Goal: Task Accomplishment & Management: Manage account settings

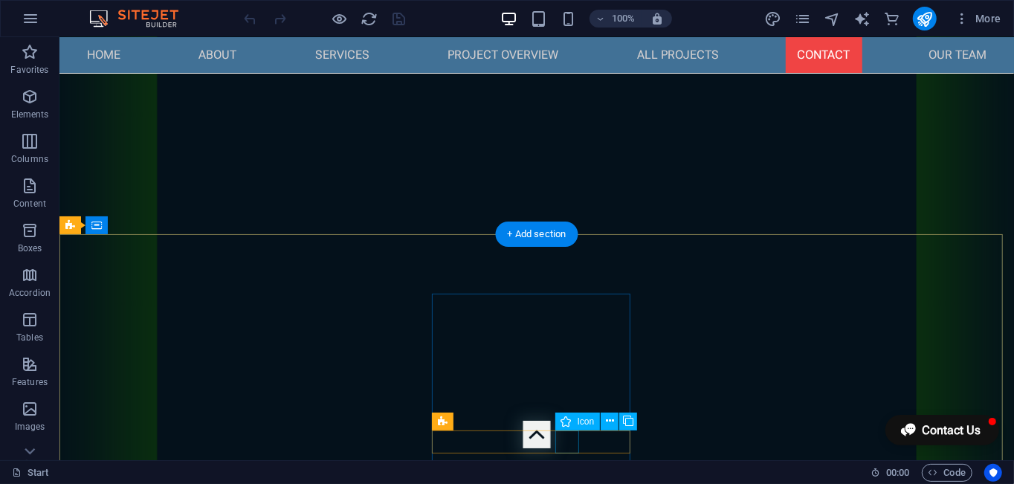
scroll to position [10508, 0]
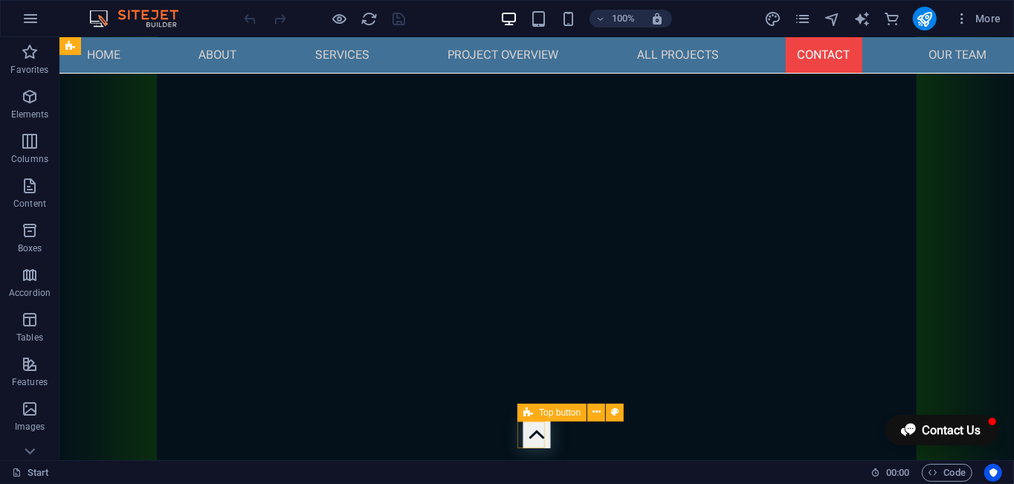
click at [535, 436] on figure at bounding box center [537, 434] width 28 height 28
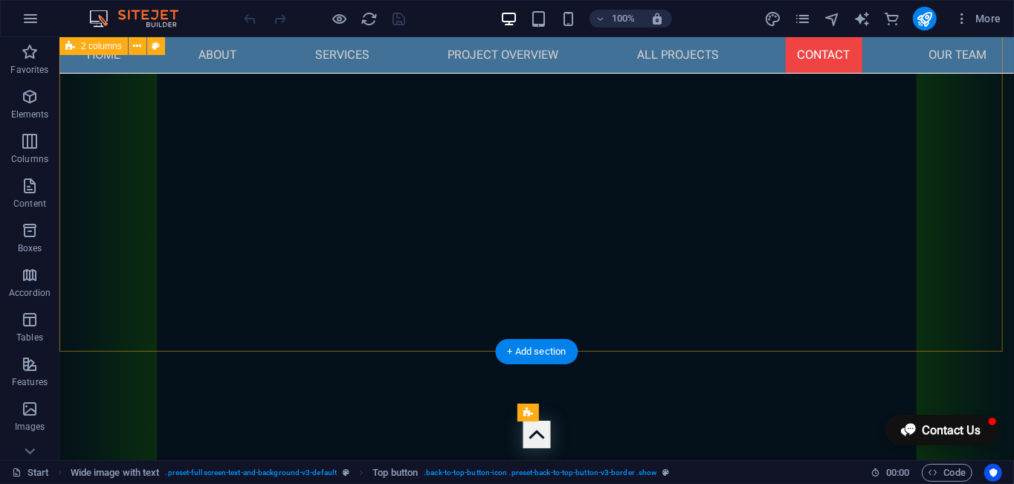
scroll to position [4720, 0]
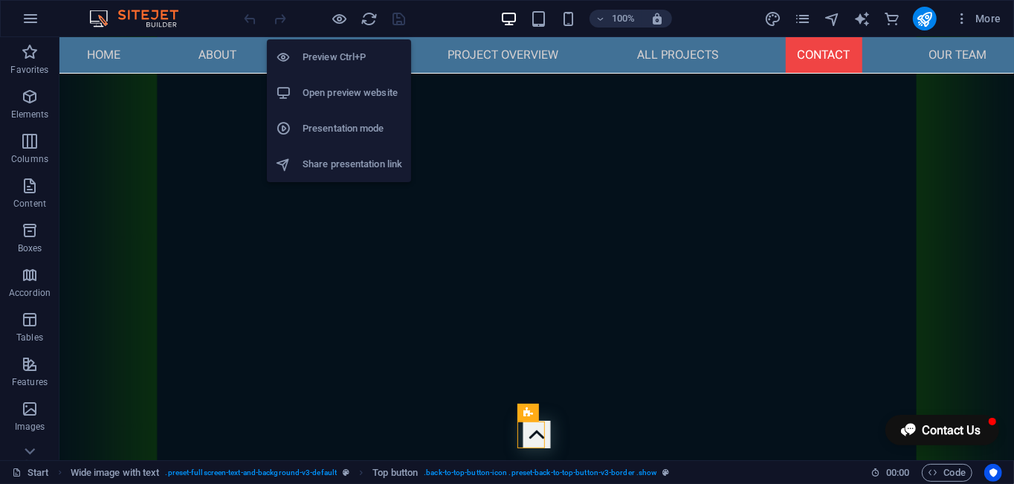
click at [352, 46] on li "Preview Ctrl+P" at bounding box center [339, 57] width 144 height 36
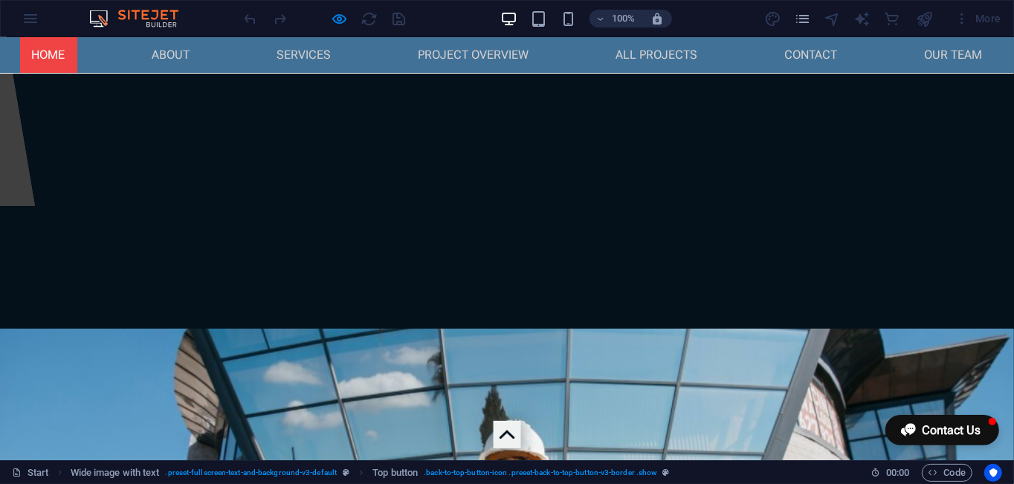
scroll to position [0, 0]
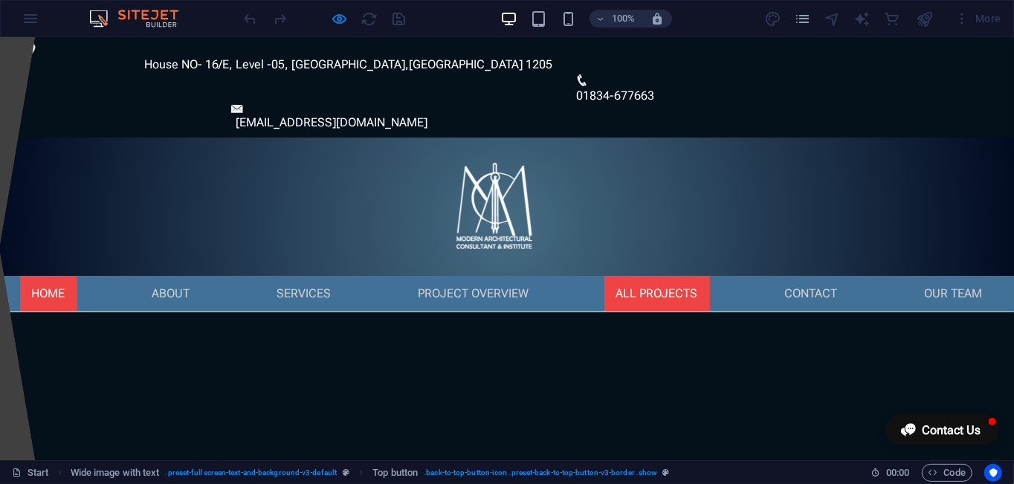
click at [652, 275] on link "All Projects" at bounding box center [657, 293] width 106 height 36
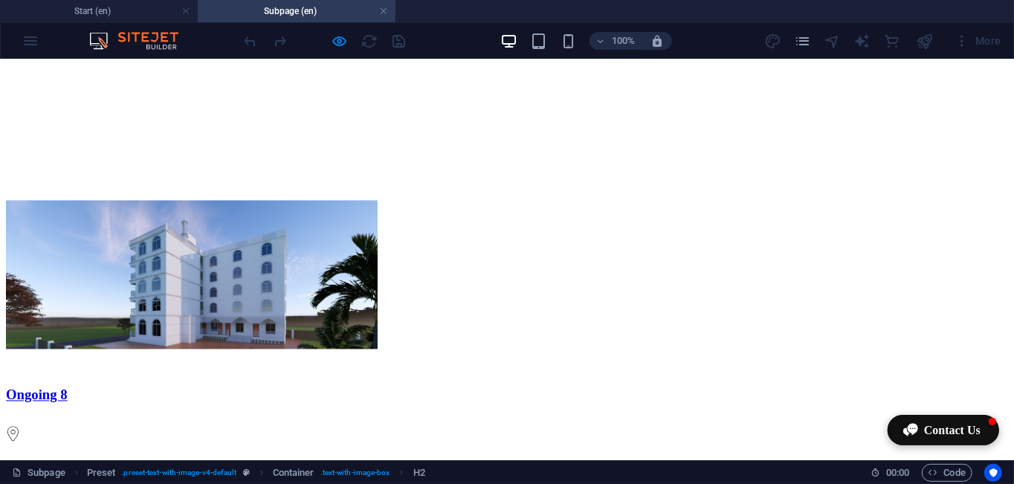
scroll to position [1723, 0]
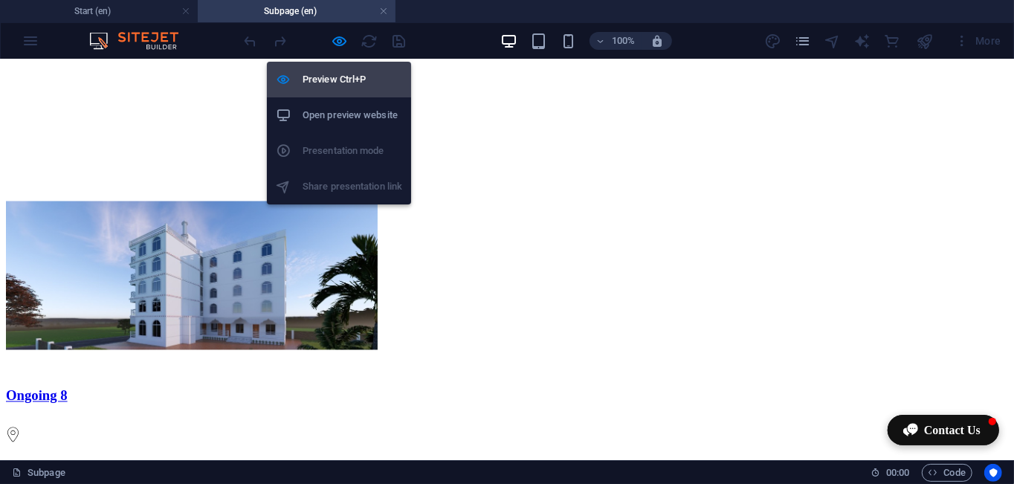
click at [344, 80] on h6 "Preview Ctrl+P" at bounding box center [353, 80] width 100 height 18
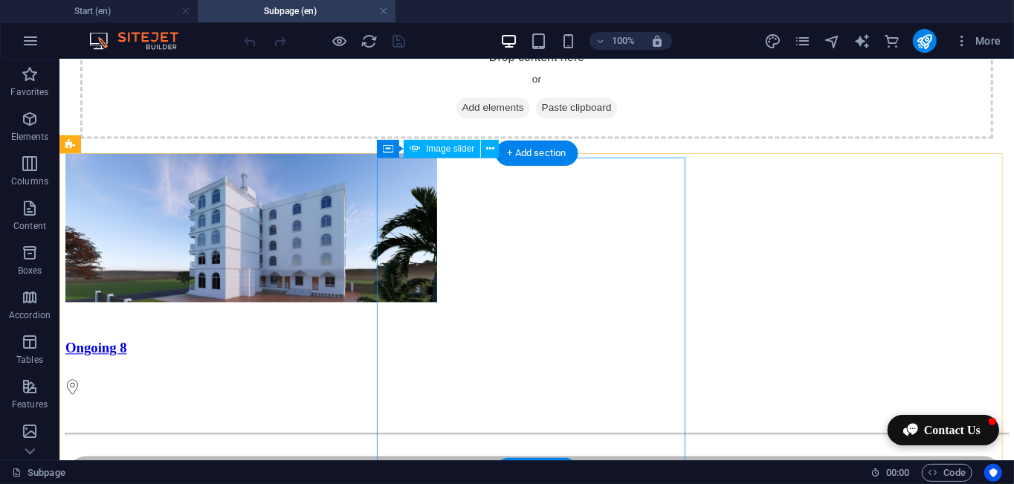
scroll to position [1798, 0]
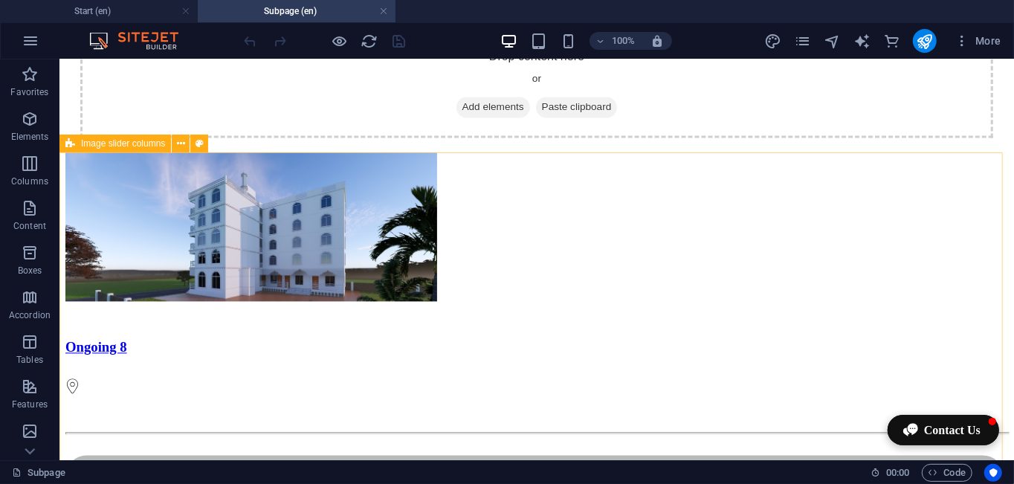
click at [73, 147] on icon at bounding box center [70, 144] width 10 height 18
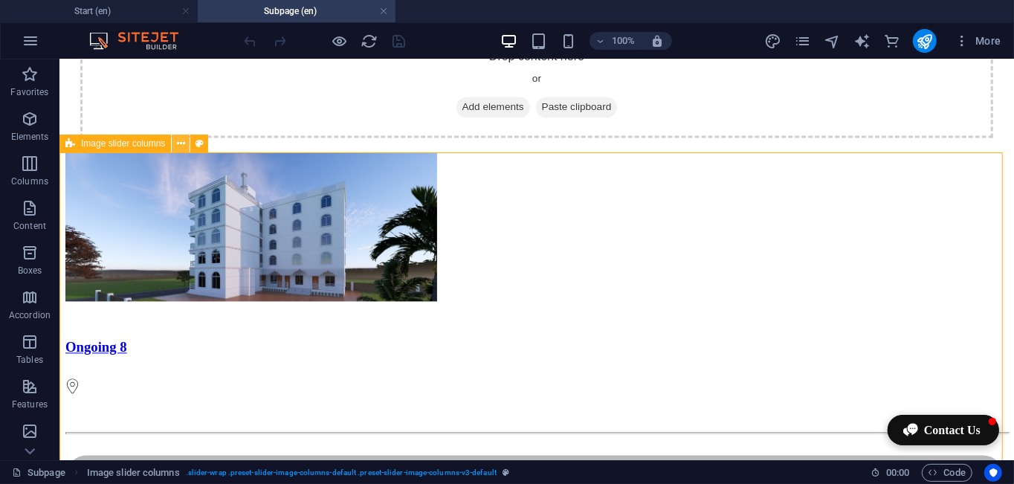
click at [180, 146] on icon at bounding box center [181, 144] width 8 height 16
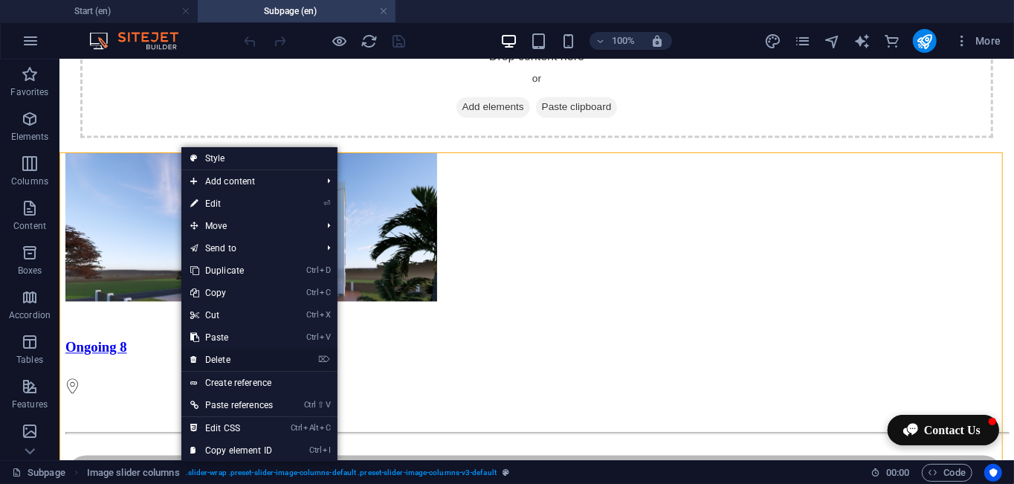
click at [226, 357] on link "⌦ Delete" at bounding box center [231, 360] width 100 height 22
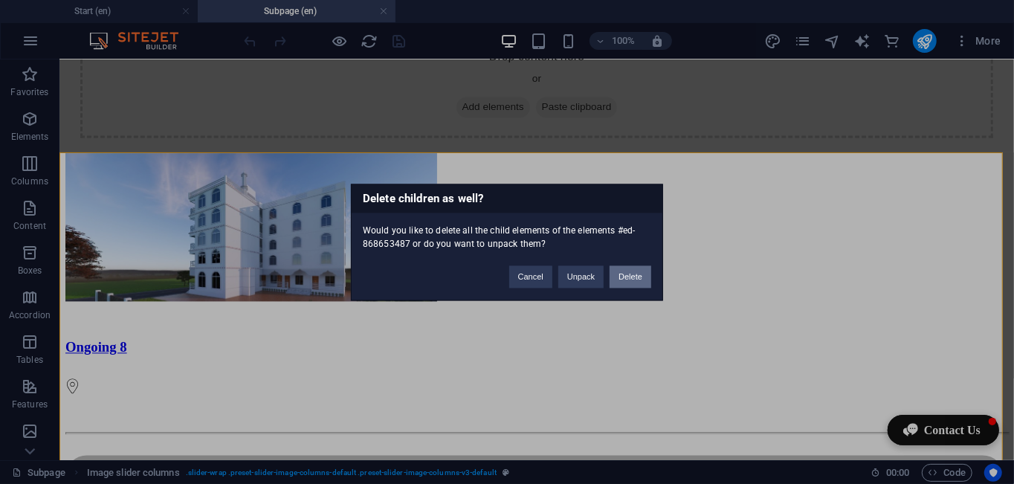
click at [619, 279] on button "Delete" at bounding box center [631, 276] width 42 height 22
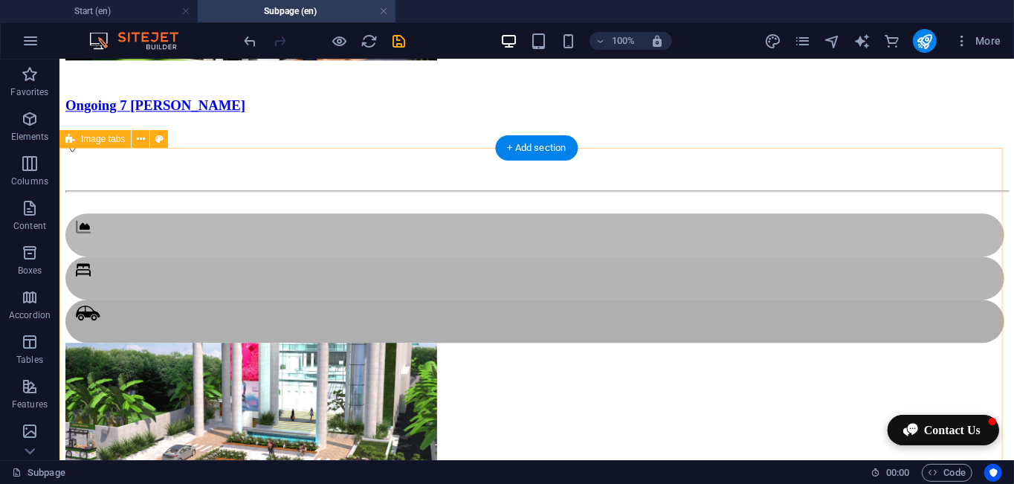
scroll to position [2472, 0]
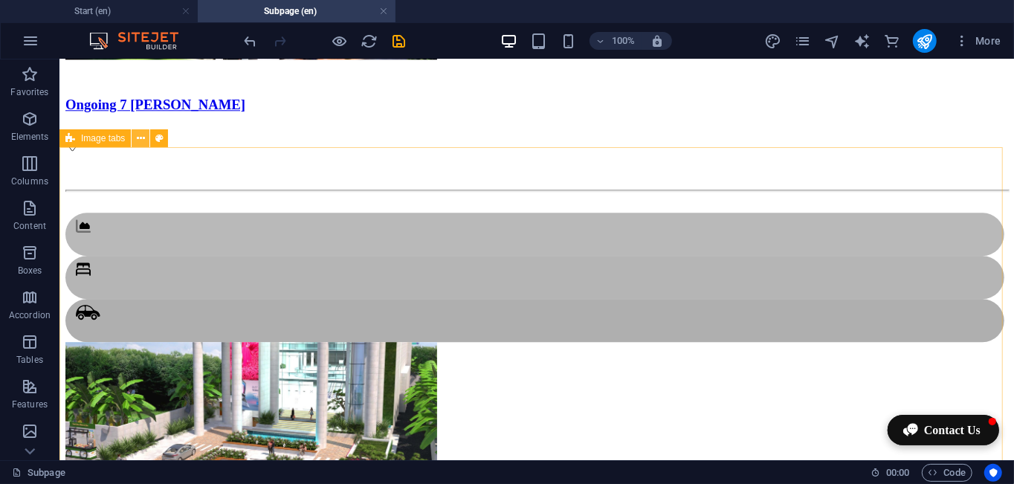
click at [137, 140] on icon at bounding box center [141, 139] width 8 height 16
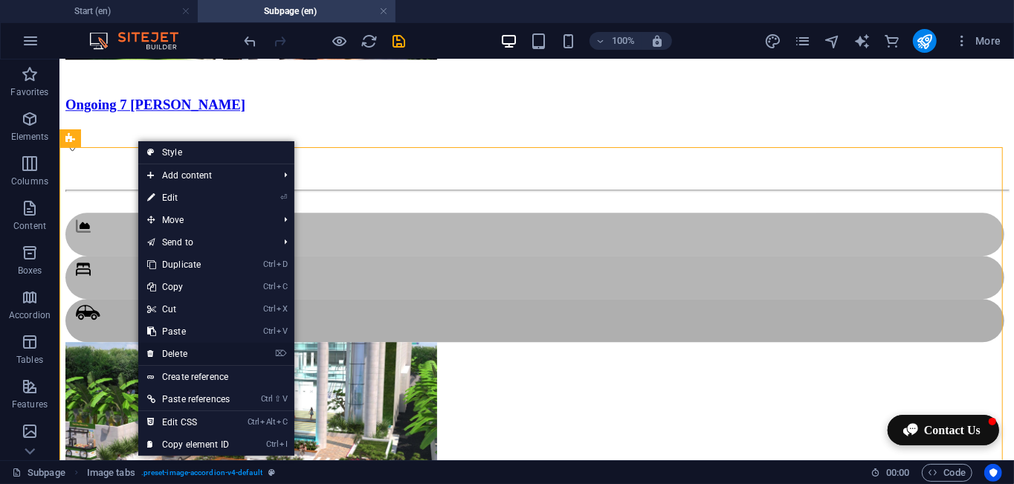
click at [184, 352] on link "⌦ Delete" at bounding box center [188, 354] width 100 height 22
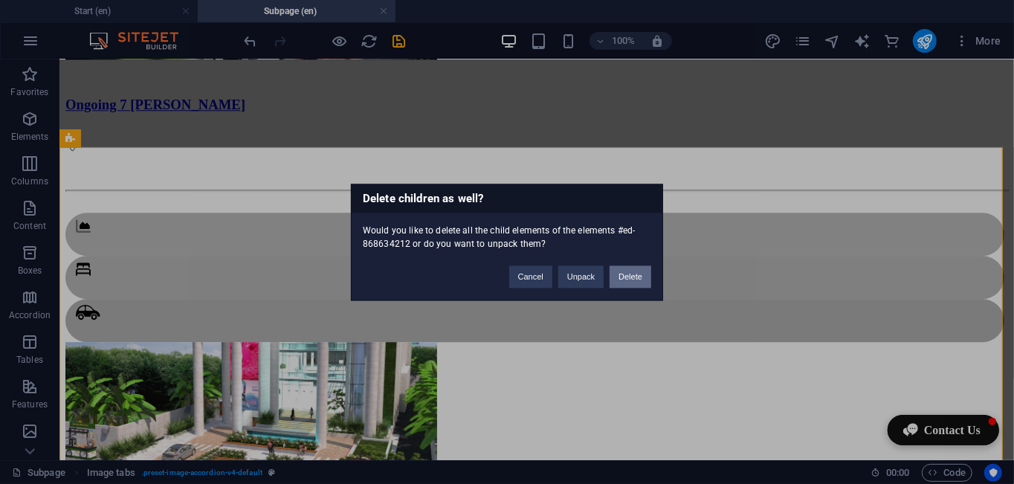
click at [623, 279] on button "Delete" at bounding box center [631, 276] width 42 height 22
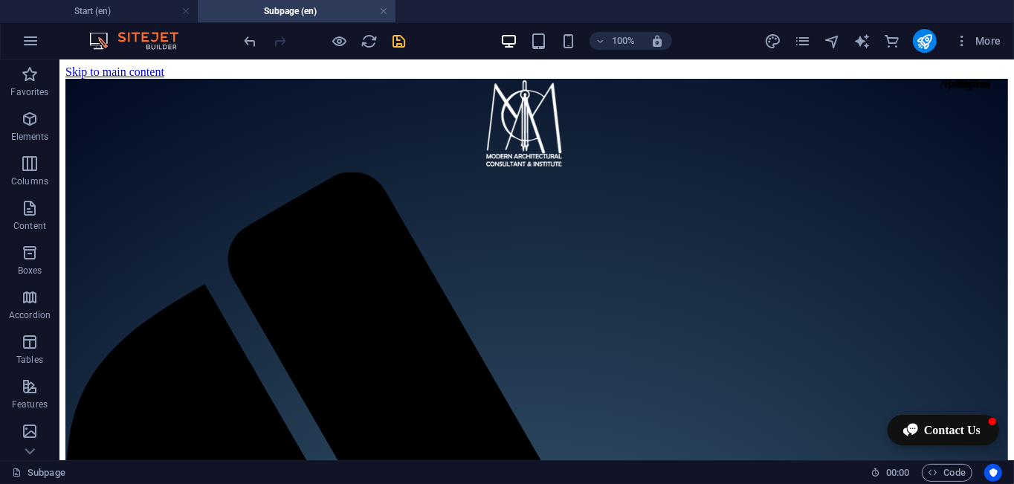
scroll to position [0, 0]
click at [398, 38] on icon "save" at bounding box center [399, 41] width 17 height 17
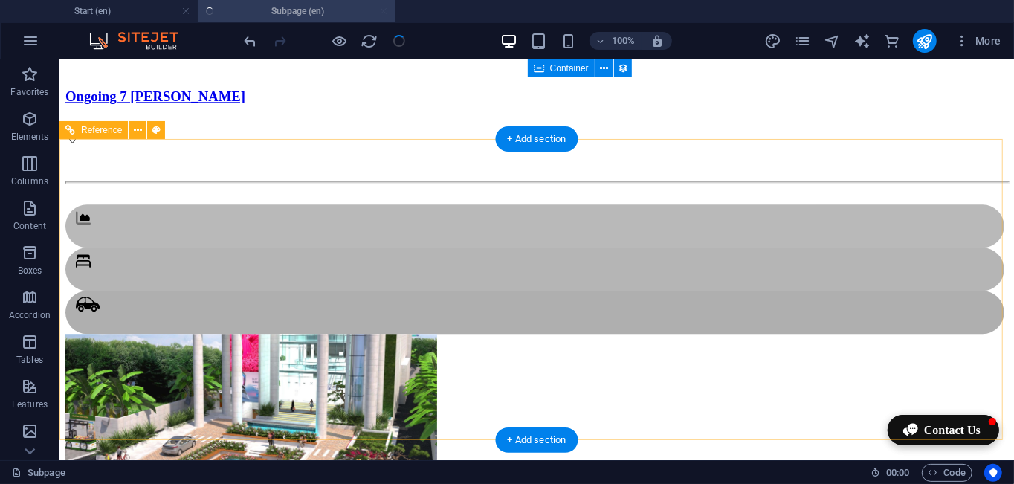
scroll to position [2481, 0]
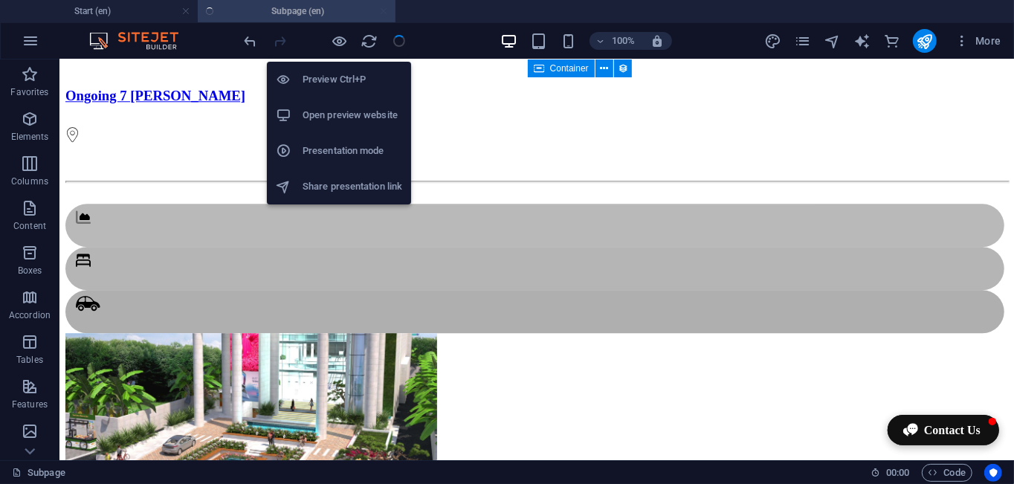
click at [342, 65] on li "Preview Ctrl+P" at bounding box center [339, 80] width 144 height 36
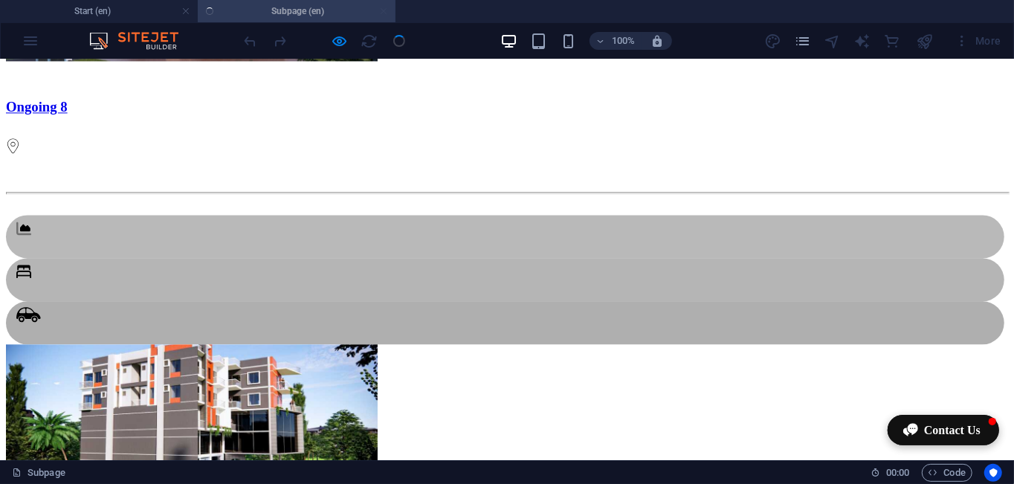
scroll to position [2012, 0]
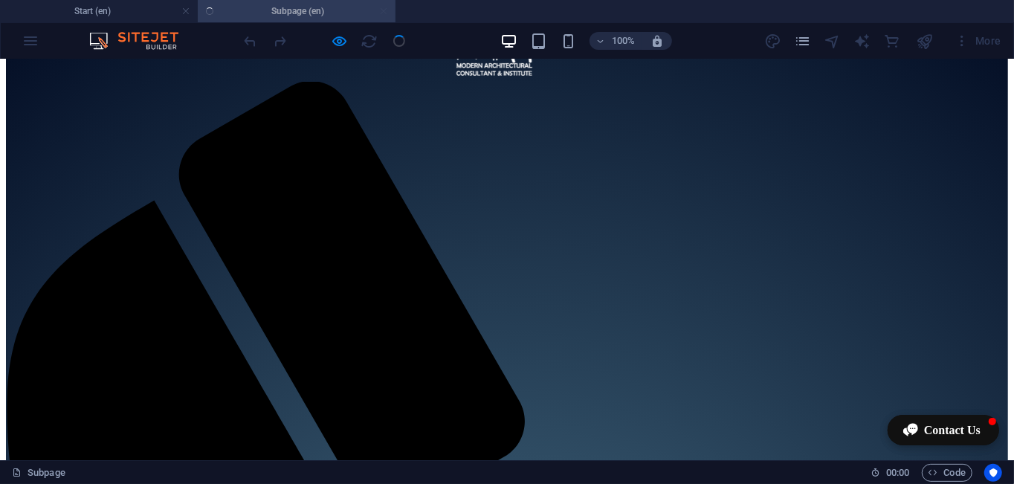
scroll to position [0, 0]
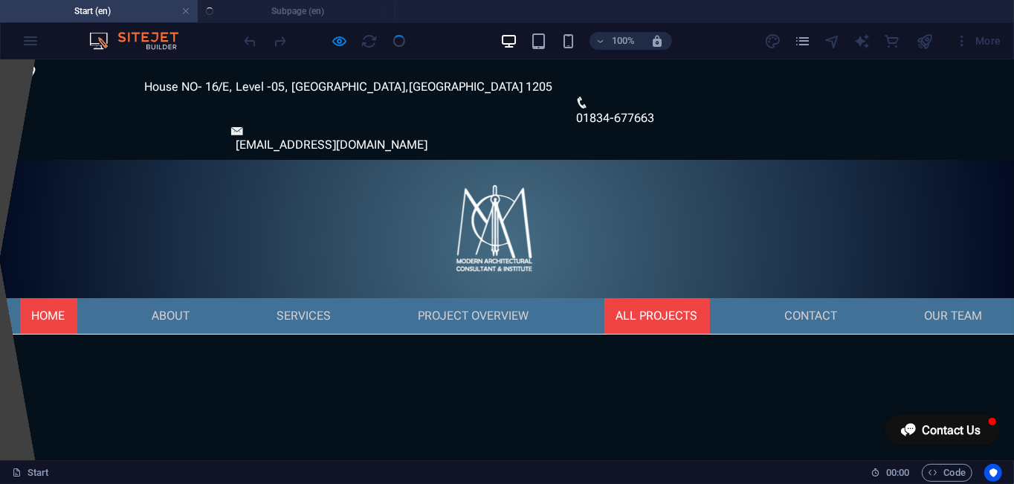
click at [635, 297] on link "All Projects" at bounding box center [657, 315] width 106 height 36
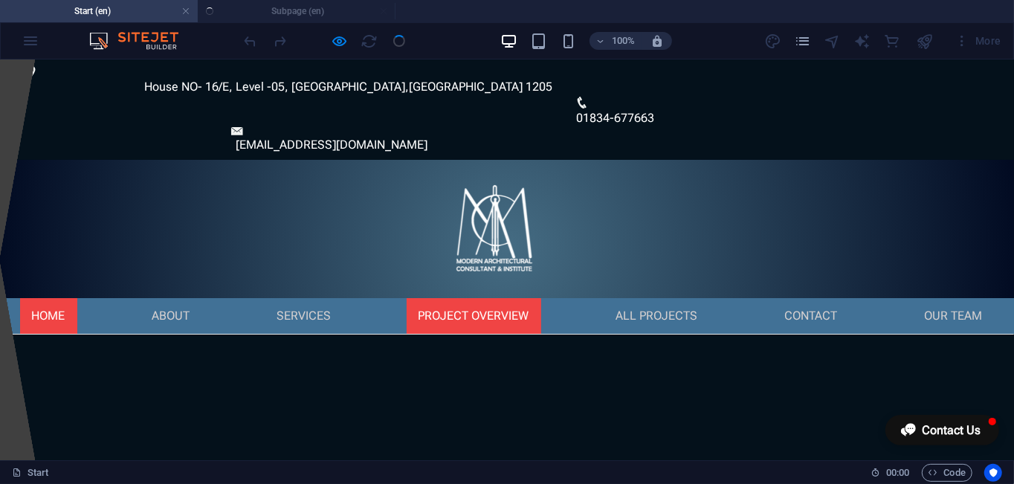
click at [450, 297] on link "Project overview" at bounding box center [474, 315] width 135 height 36
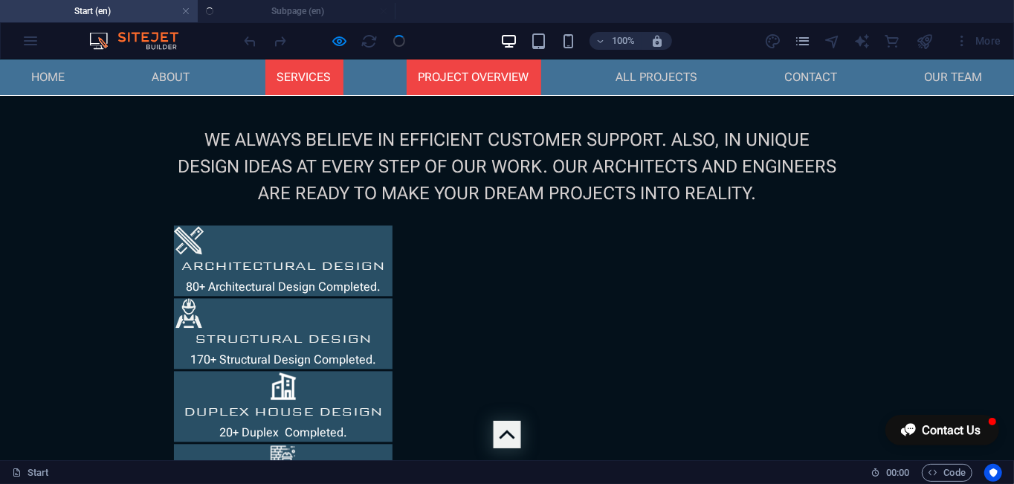
scroll to position [1888, 0]
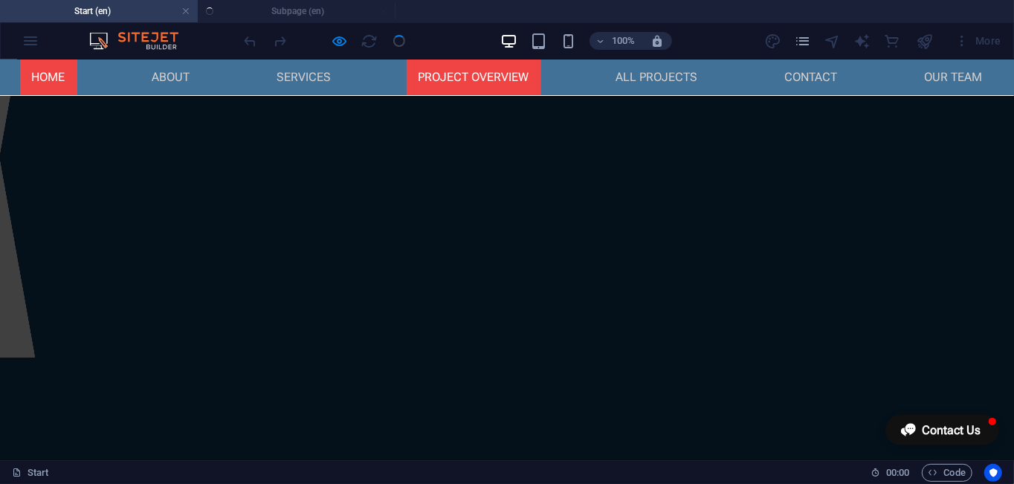
click at [455, 86] on link "Project overview" at bounding box center [474, 77] width 135 height 36
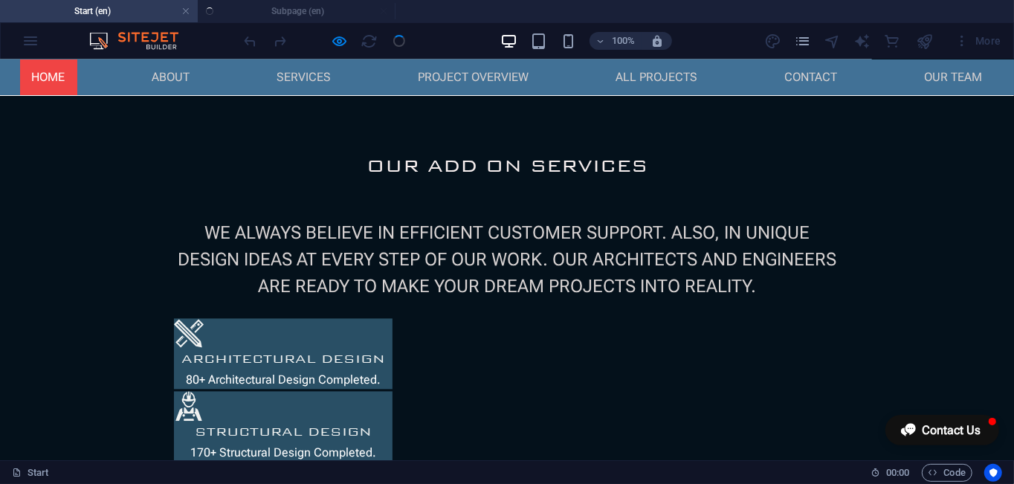
scroll to position [89, 0]
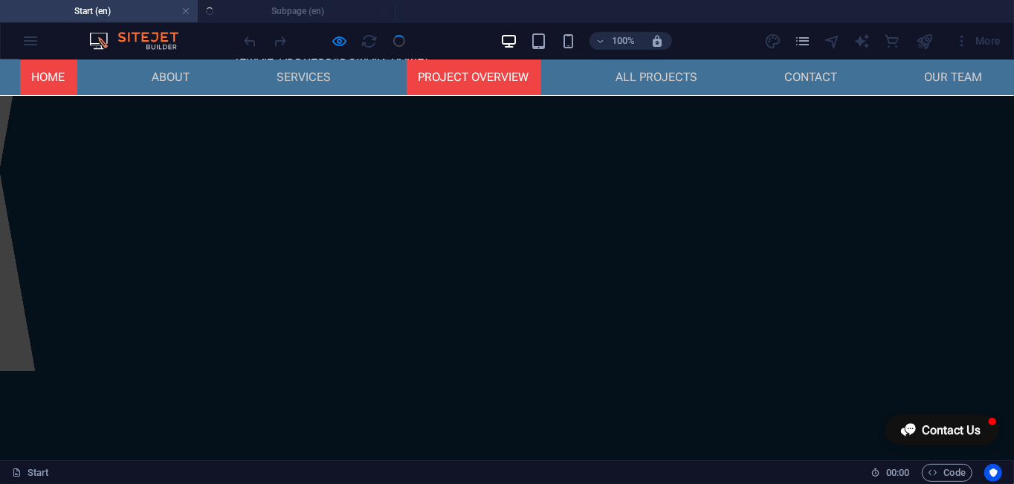
click at [468, 81] on link "Project overview" at bounding box center [474, 77] width 135 height 36
click at [479, 86] on link "Project overview" at bounding box center [474, 77] width 135 height 36
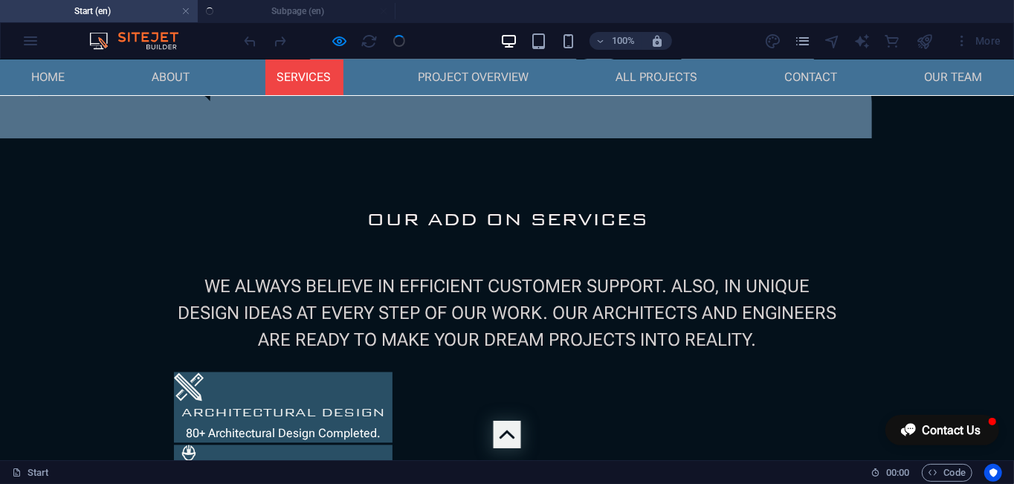
scroll to position [1813, 0]
click at [290, 12] on ul "Start (en) Subpage (en)" at bounding box center [507, 11] width 1014 height 22
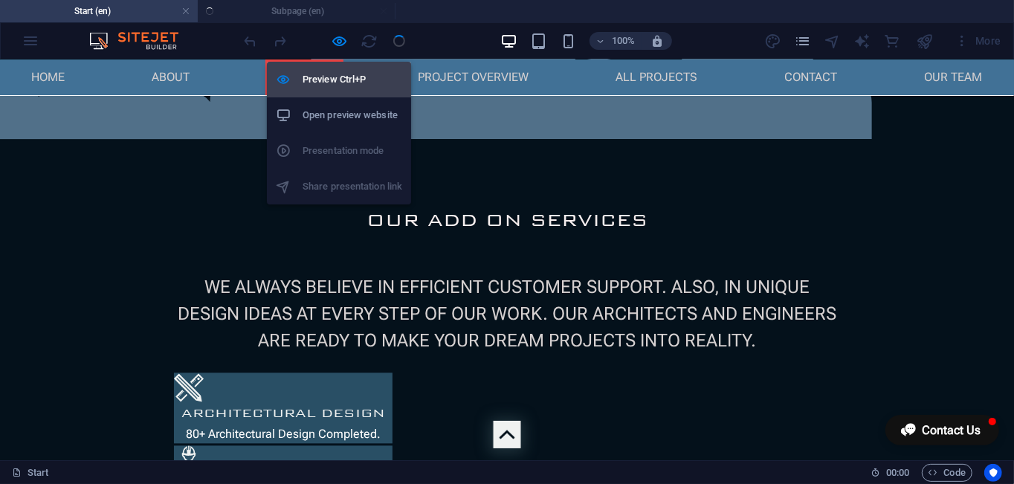
click at [349, 71] on h6 "Preview Ctrl+P" at bounding box center [353, 80] width 100 height 18
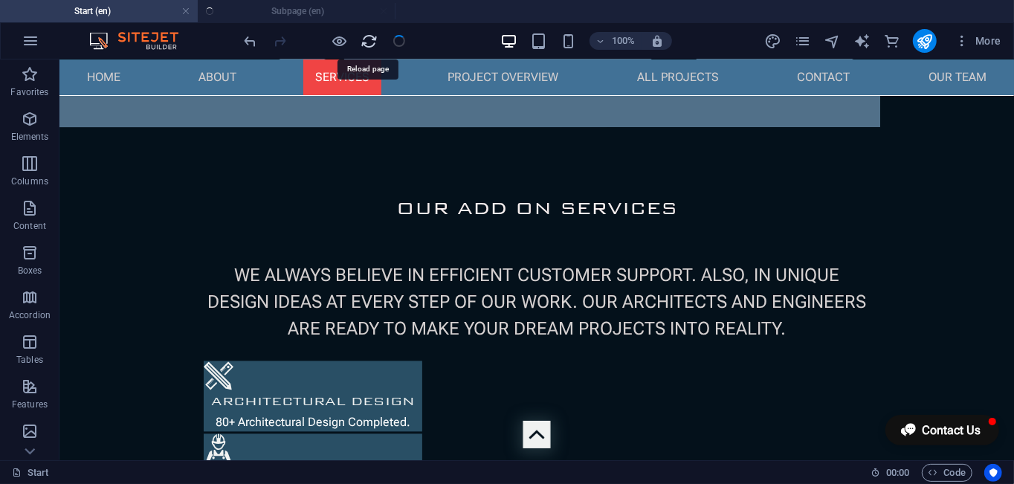
click at [363, 302] on icon "reload" at bounding box center [253, 337] width 219 height 71
